Goal: Find specific page/section: Find specific page/section

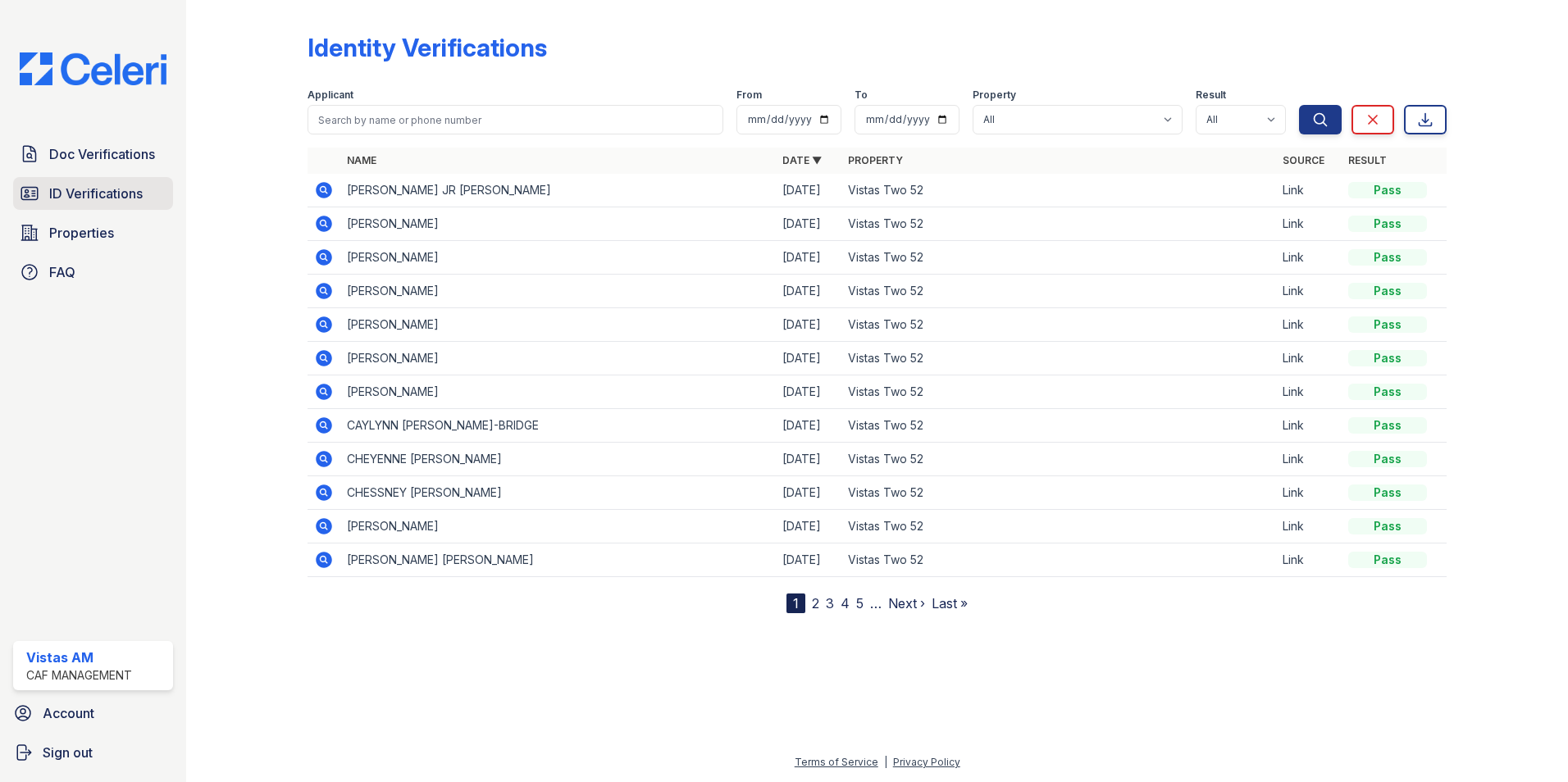
click at [65, 189] on span "ID Verifications" at bounding box center [96, 194] width 94 height 20
click at [67, 168] on link "Doc Verifications" at bounding box center [93, 154] width 160 height 33
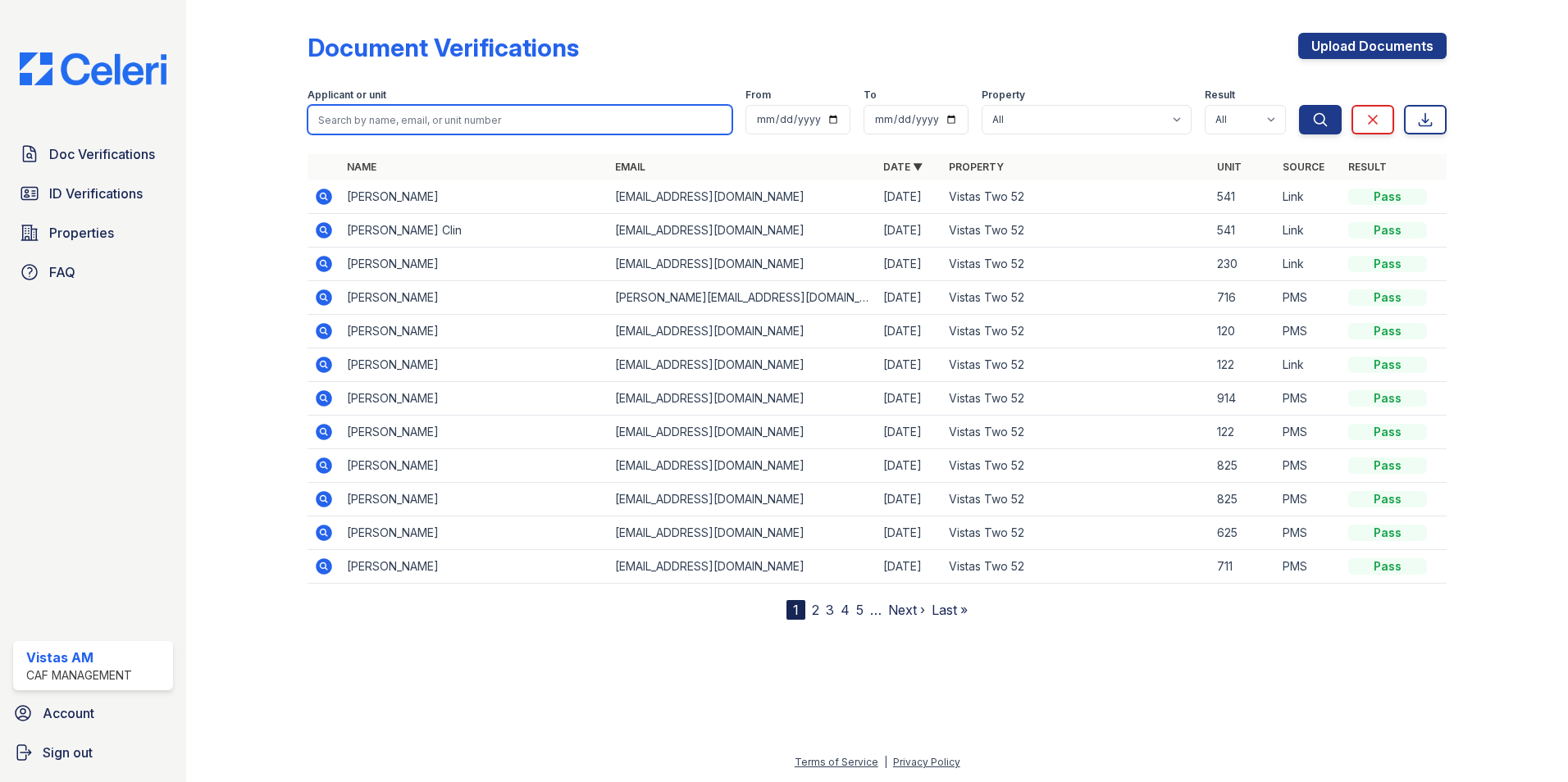
click at [485, 113] on input "search" at bounding box center [519, 120] width 425 height 30
type input "[PERSON_NAME]"
click at [1299, 105] on button "Search" at bounding box center [1320, 120] width 42 height 30
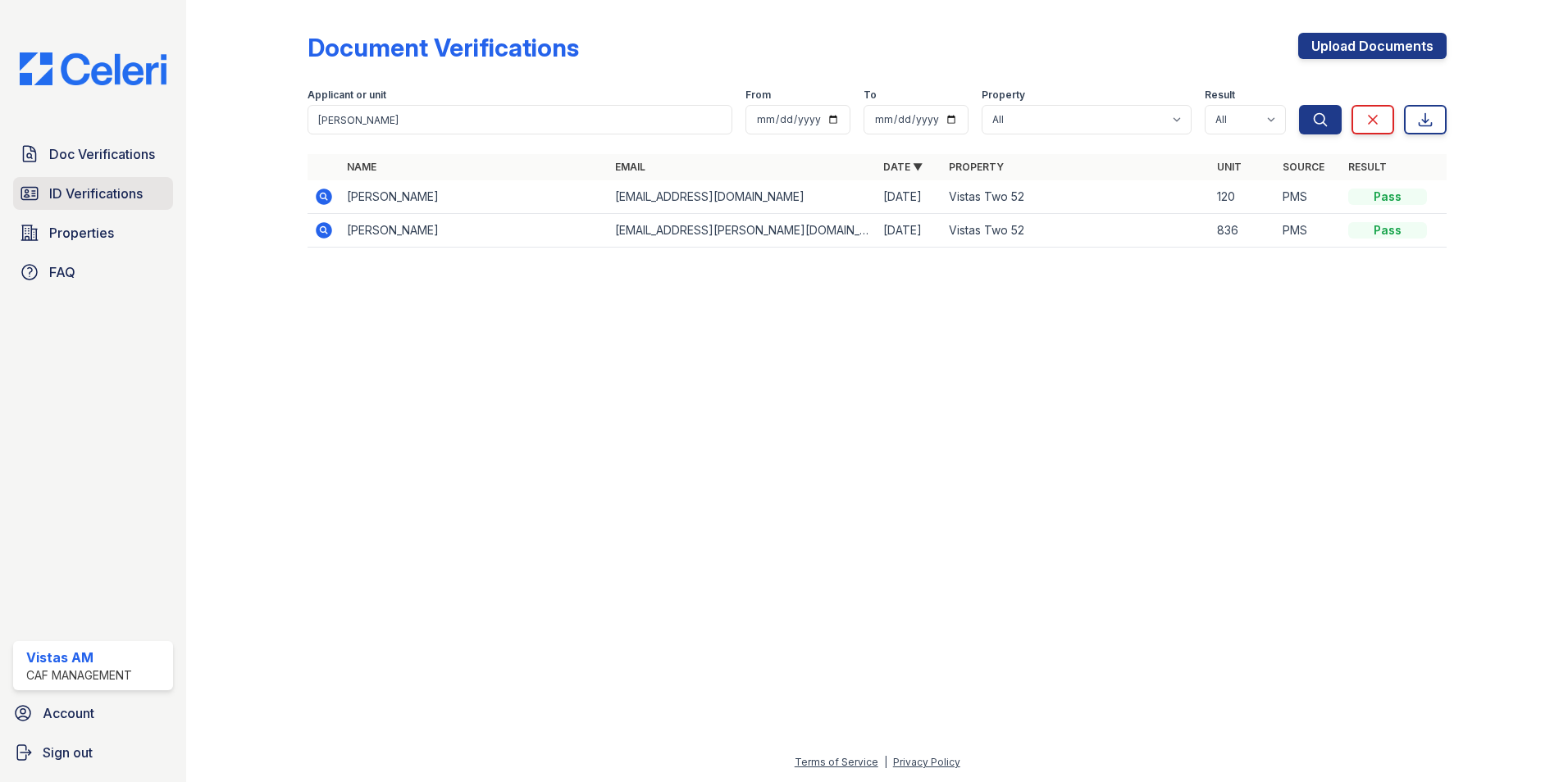
click at [107, 201] on span "ID Verifications" at bounding box center [96, 194] width 94 height 20
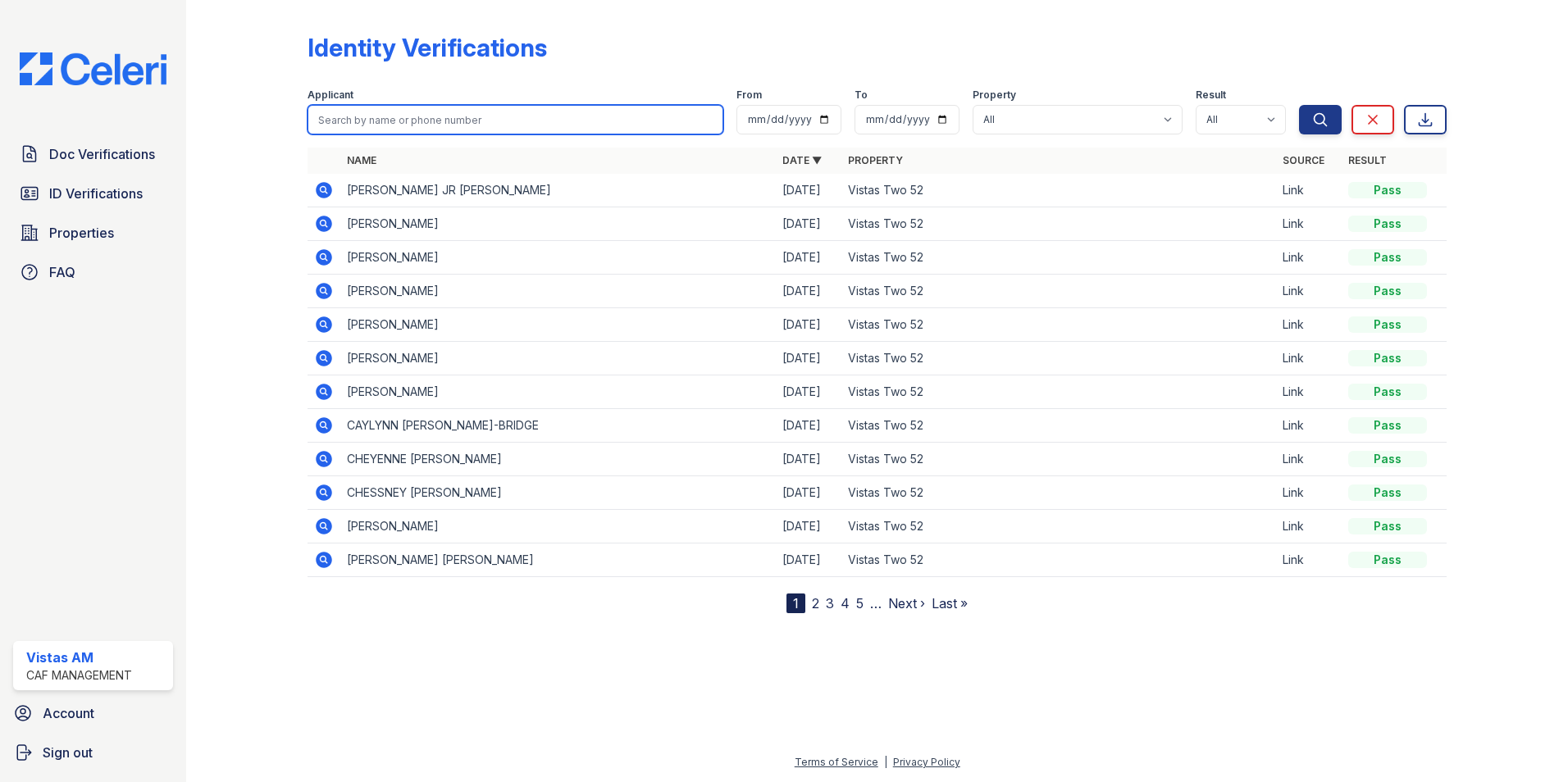
drag, startPoint x: 279, startPoint y: 145, endPoint x: 384, endPoint y: 132, distance: 105.8
click at [384, 132] on input "search" at bounding box center [516, 120] width 416 height 30
type input "[PERSON_NAME]"
click at [1299, 105] on button "Search" at bounding box center [1320, 120] width 42 height 30
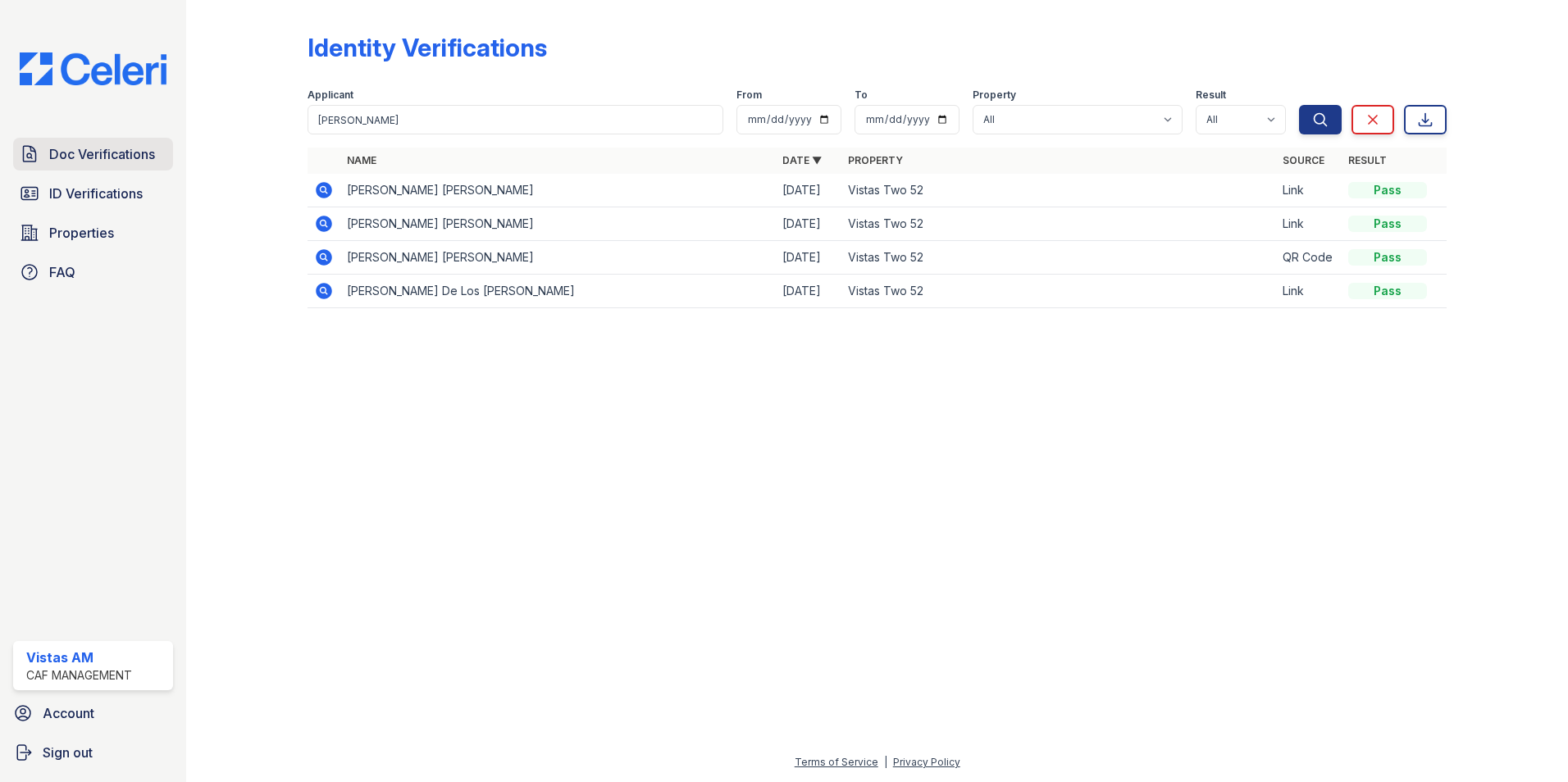
click at [78, 169] on link "Doc Verifications" at bounding box center [93, 154] width 160 height 33
